Goal: Task Accomplishment & Management: Manage account settings

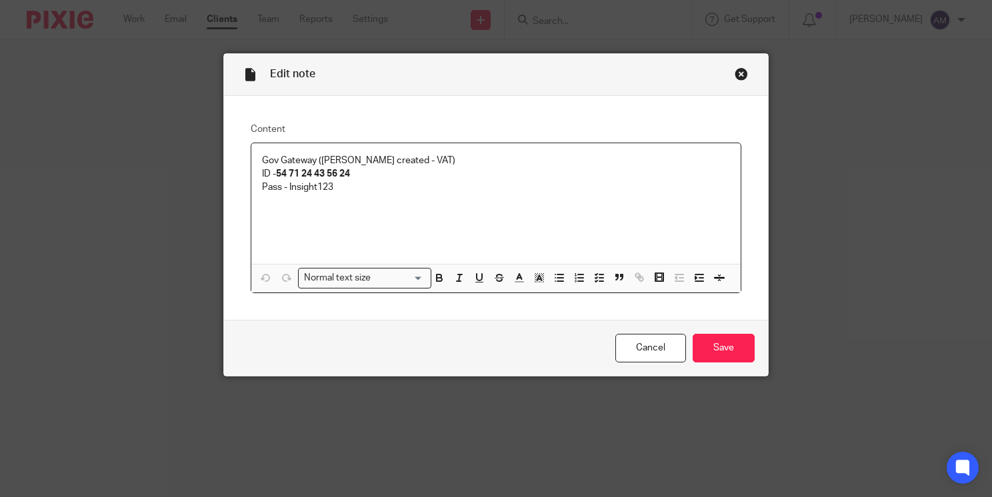
click at [738, 73] on div "Close this dialog window" at bounding box center [741, 73] width 13 height 13
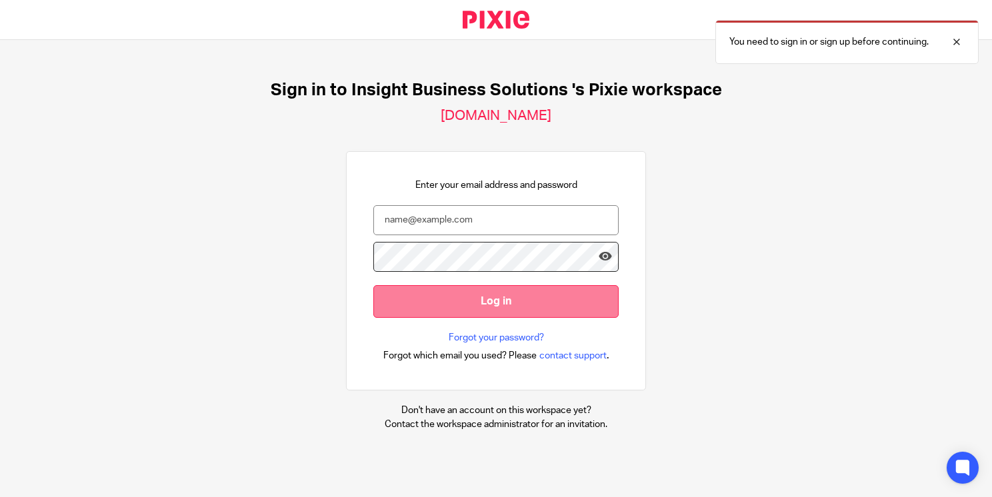
type input "[PERSON_NAME][EMAIL_ADDRESS][PERSON_NAME][DOMAIN_NAME][PERSON_NAME]"
click at [460, 297] on input "Log in" at bounding box center [495, 301] width 245 height 33
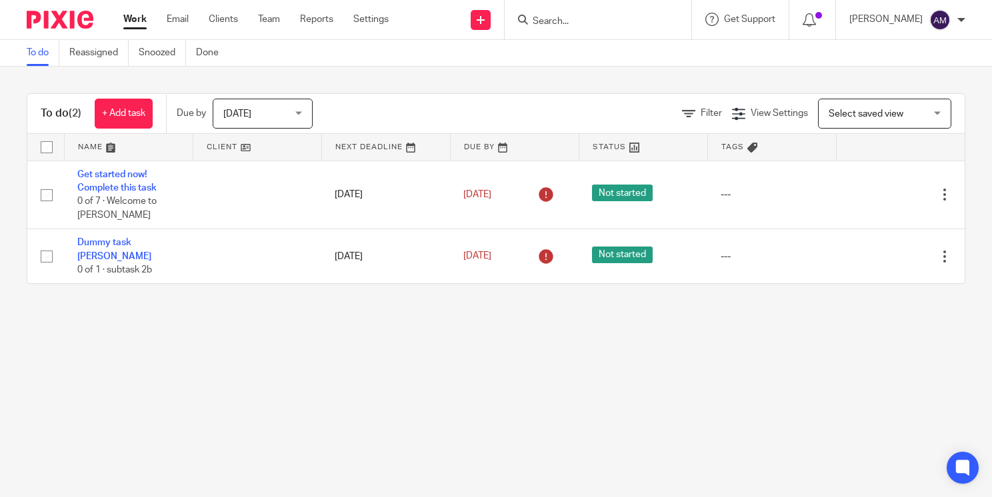
click at [624, 25] on input "Search" at bounding box center [591, 22] width 120 height 12
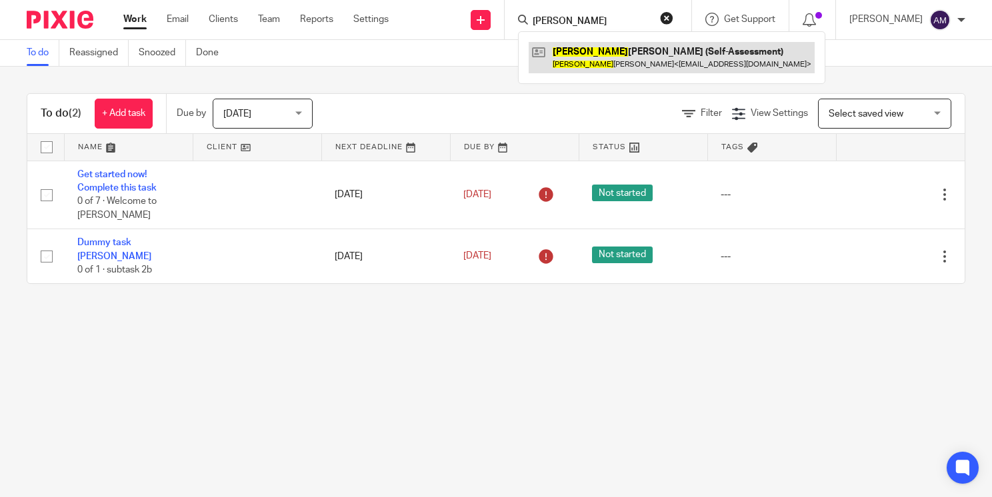
type input "[PERSON_NAME]"
click at [613, 65] on link at bounding box center [672, 57] width 286 height 31
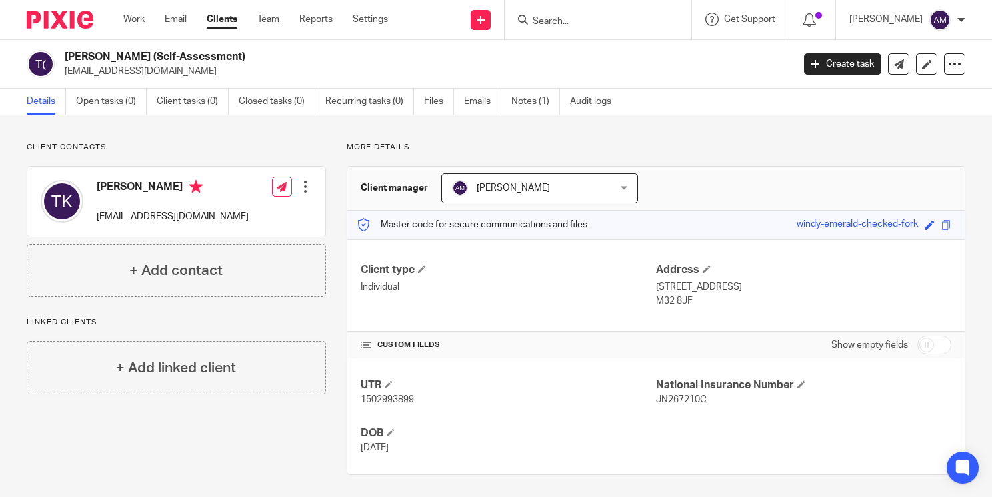
click at [169, 217] on p "tre16111@icloud.com" at bounding box center [173, 216] width 152 height 13
click at [312, 193] on div "Teresa Kemp tre16111@icloud.com Edit contact Create client from contact Export …" at bounding box center [176, 202] width 298 height 70
click at [303, 187] on div at bounding box center [305, 186] width 13 height 13
click at [217, 213] on link "Edit contact" at bounding box center [242, 216] width 127 height 19
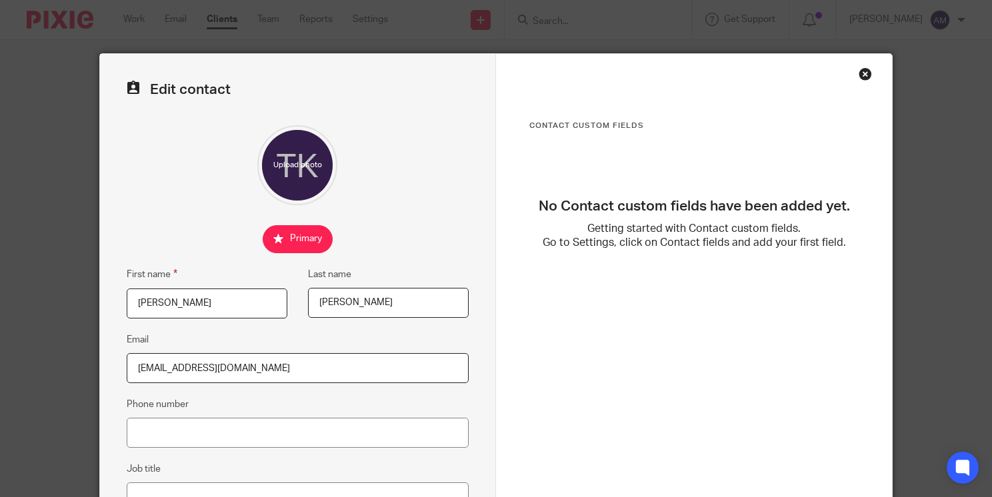
drag, startPoint x: 229, startPoint y: 370, endPoint x: 87, endPoint y: 353, distance: 143.1
click at [87, 353] on div "Edit contact First name [PERSON_NAME] Last name [PERSON_NAME] Email [EMAIL_ADDR…" at bounding box center [496, 248] width 992 height 497
